Goal: Check status: Check status

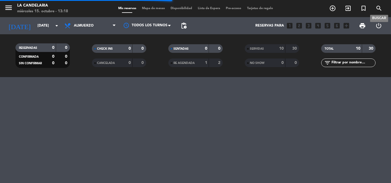
click at [378, 8] on icon "search" at bounding box center [379, 8] width 7 height 7
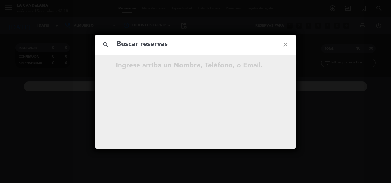
click at [135, 47] on input "text" at bounding box center [195, 45] width 159 height 12
type input "NYpSu9"
click at [117, 44] on input "NYpSu9" at bounding box center [195, 45] width 159 height 12
click at [171, 44] on input "NYpSu9" at bounding box center [195, 45] width 159 height 12
click at [285, 44] on icon "close" at bounding box center [285, 44] width 21 height 21
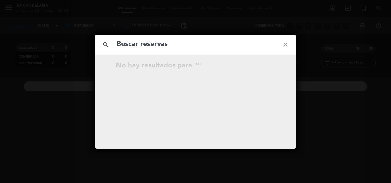
click at [163, 45] on input "text" at bounding box center [195, 45] width 159 height 12
paste input "[EMAIL_ADDRESS][DOMAIN_NAME]"
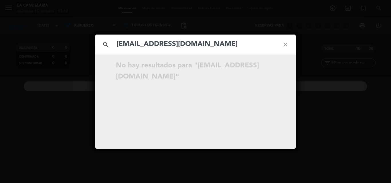
type input "[EMAIL_ADDRESS][DOMAIN_NAME]"
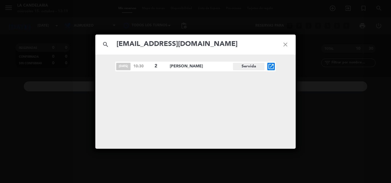
click at [272, 65] on icon "open_in_new" at bounding box center [271, 66] width 7 height 7
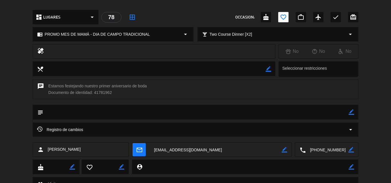
scroll to position [172, 0]
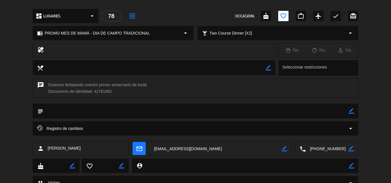
drag, startPoint x: 94, startPoint y: 92, endPoint x: 112, endPoint y: 91, distance: 17.5
click at [112, 91] on div "chat Estamos festejando nuestro primer aniversario de boda Documento de identid…" at bounding box center [196, 88] width 326 height 19
copy div "41781962"
click at [175, 150] on textarea at bounding box center [216, 149] width 132 height 14
copy div "41781962"
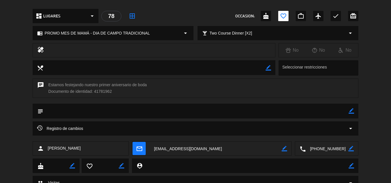
drag, startPoint x: 46, startPoint y: 149, endPoint x: 79, endPoint y: 147, distance: 33.6
click at [79, 147] on div "person [PERSON_NAME]" at bounding box center [81, 149] width 96 height 14
copy div "[PERSON_NAME]"
click at [65, 125] on span "Registro de cambios" at bounding box center [60, 128] width 46 height 7
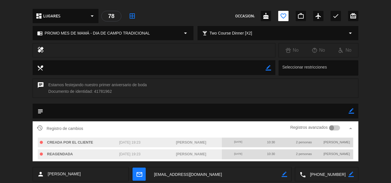
click at [169, 87] on div "chat Estamos festejando nuestro primer aniversario de boda Documento de identid…" at bounding box center [196, 88] width 326 height 19
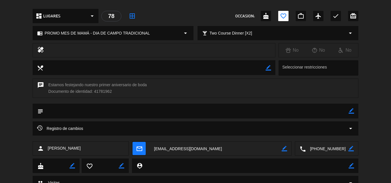
drag, startPoint x: 56, startPoint y: 149, endPoint x: 73, endPoint y: 145, distance: 17.5
click at [81, 147] on div "person [PERSON_NAME]" at bounding box center [81, 149] width 96 height 14
copy span "[PERSON_NAME]"
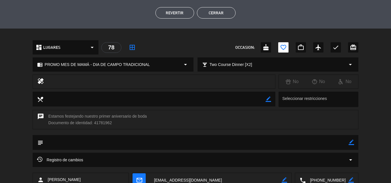
scroll to position [143, 0]
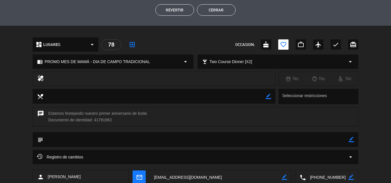
click at [353, 138] on icon "border_color" at bounding box center [351, 139] width 5 height 5
click at [57, 140] on textarea at bounding box center [195, 140] width 305 height 15
paste textarea "B 0007-00006475"
type textarea "B 0007-00006475"
click at [349, 140] on icon at bounding box center [351, 139] width 5 height 5
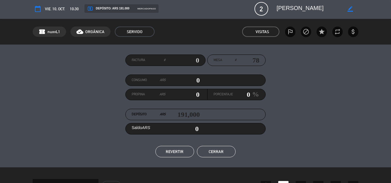
scroll to position [0, 0]
